Goal: Subscribe to service/newsletter

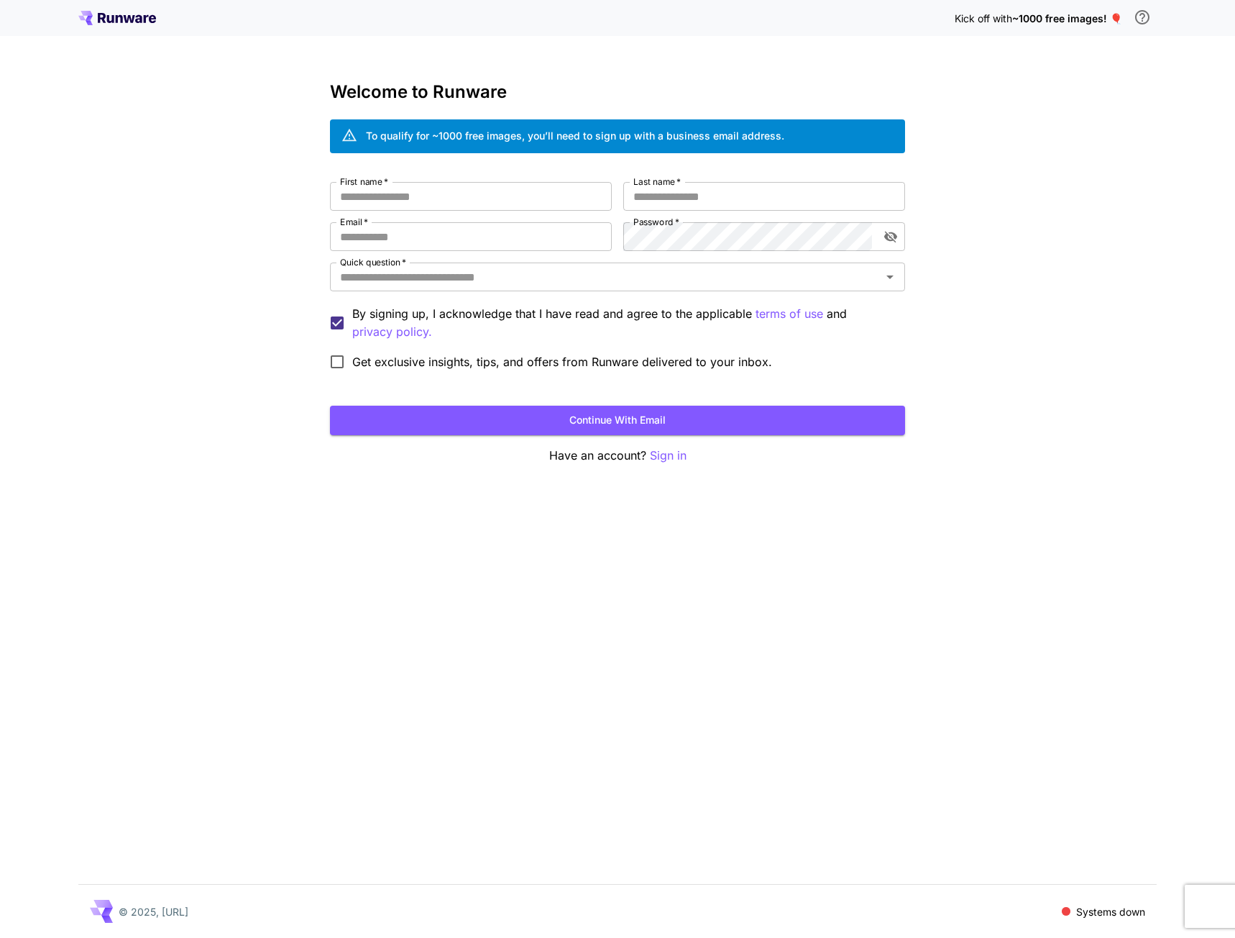
click at [393, 362] on span "Get exclusive insights, tips, and offers from Runware delivered to your inbox." at bounding box center [562, 361] width 420 height 17
click at [493, 196] on input "First name   *" at bounding box center [471, 196] width 282 height 29
